Goal: Information Seeking & Learning: Learn about a topic

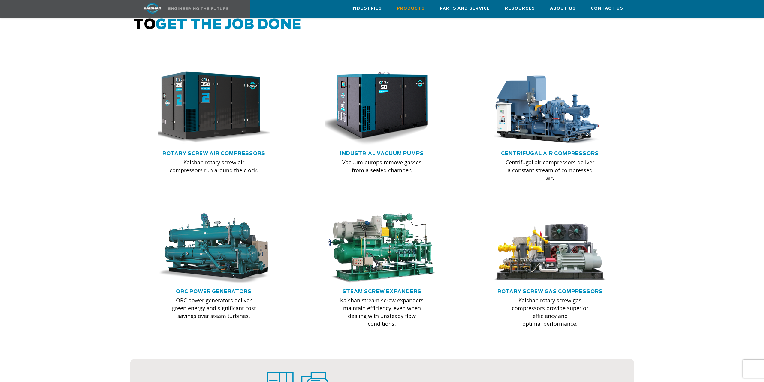
scroll to position [330, 0]
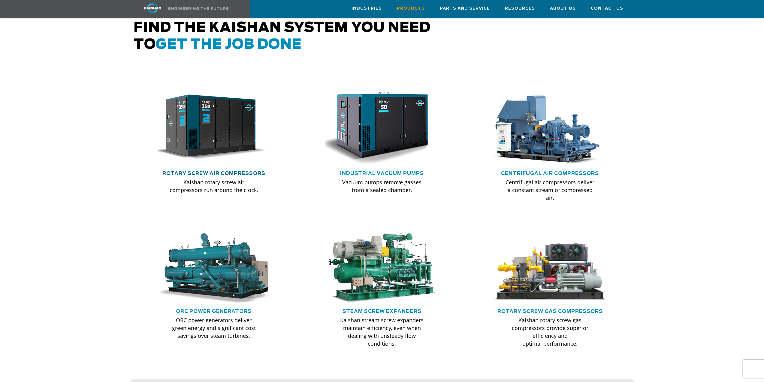
click at [228, 171] on link "Rotary Screw Air Compressors" at bounding box center [213, 173] width 103 height 5
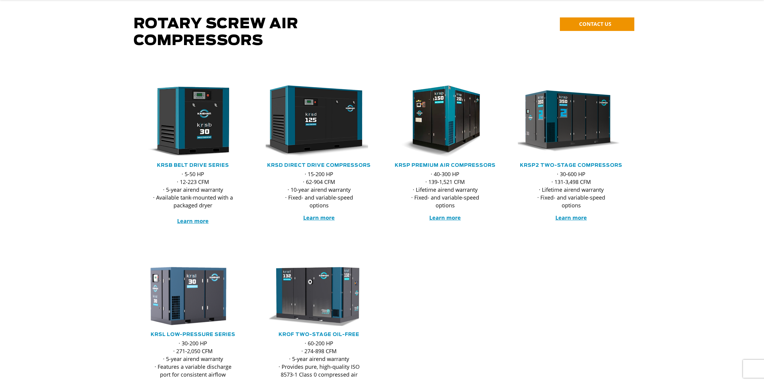
scroll to position [60, 0]
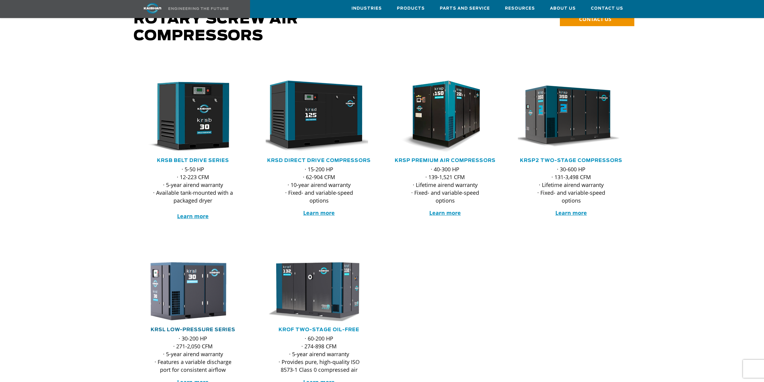
click at [200, 327] on link "KRSL Low-Pressure Series" at bounding box center [193, 329] width 85 height 5
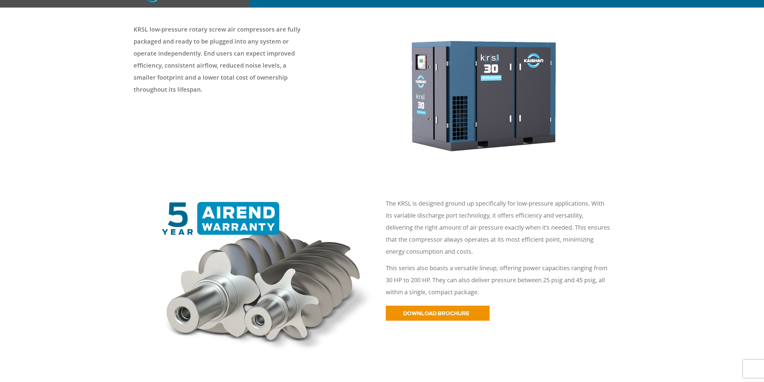
scroll to position [120, 0]
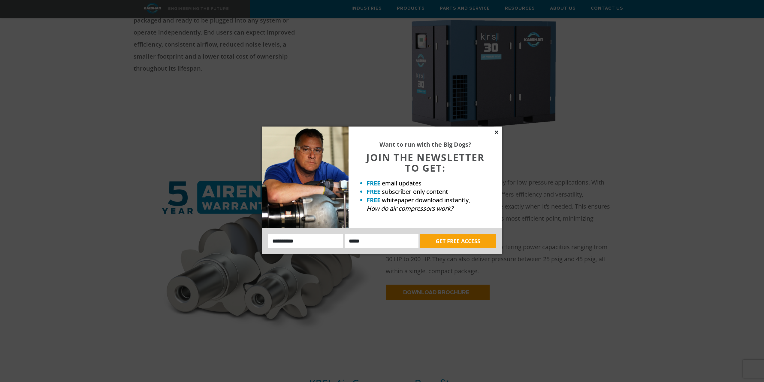
click at [497, 132] on icon at bounding box center [496, 131] width 3 height 3
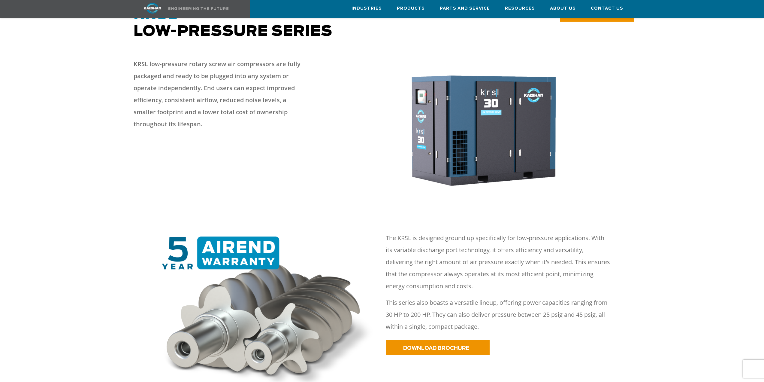
scroll to position [0, 0]
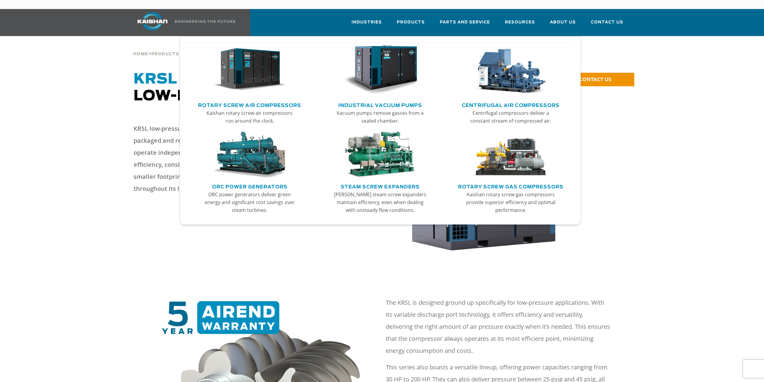
click at [270, 100] on link "Rotary Screw Air Compressors" at bounding box center [249, 104] width 103 height 9
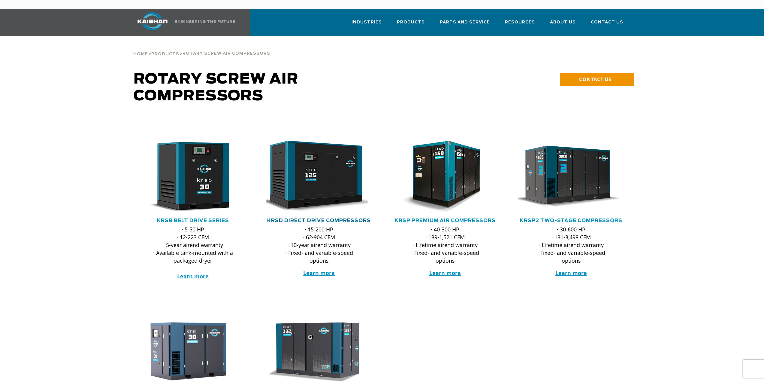
click at [321, 218] on link "KRSD Direct Drive Compressors" at bounding box center [319, 220] width 104 height 5
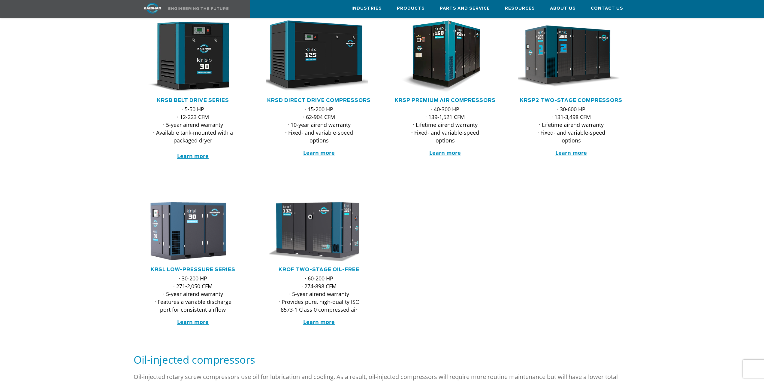
scroll to position [90, 0]
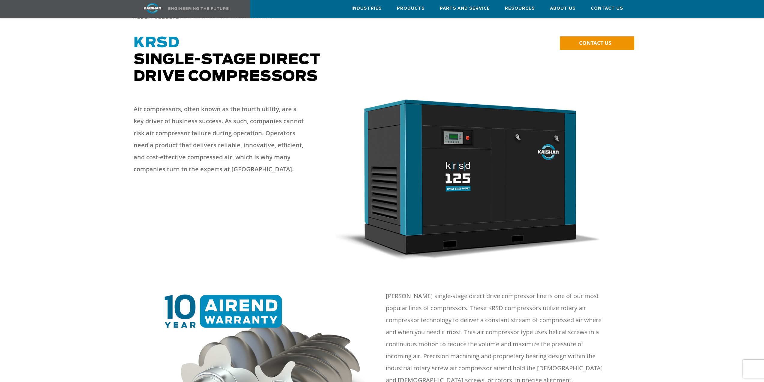
scroll to position [30, 0]
